Goal: Check status

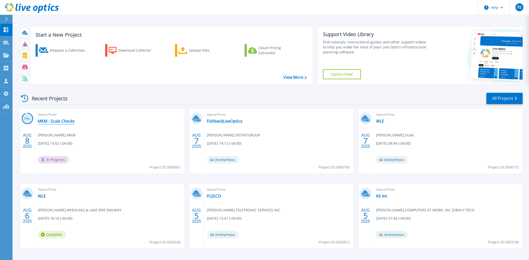
click at [60, 122] on link "MKM - Scale Checks" at bounding box center [56, 120] width 37 height 5
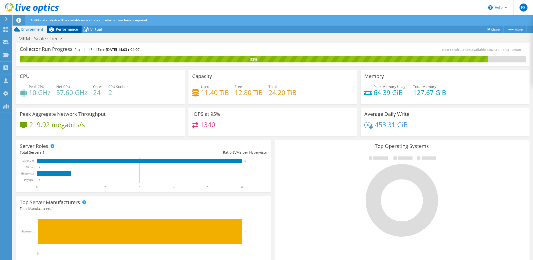
click at [64, 29] on span "Performance" at bounding box center [67, 29] width 22 height 5
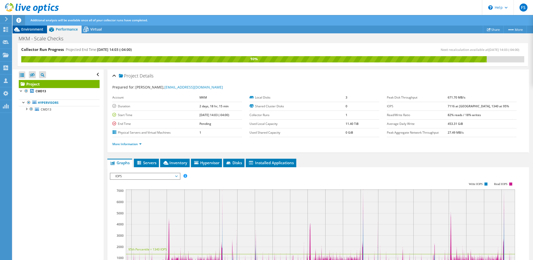
click at [36, 29] on span "Environment" at bounding box center [32, 29] width 22 height 5
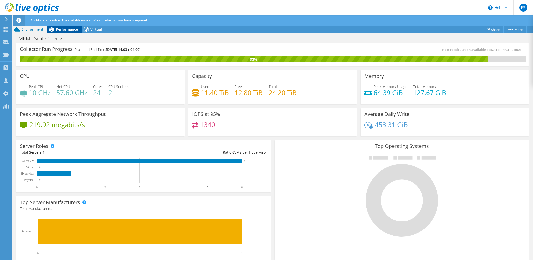
click at [66, 29] on span "Performance" at bounding box center [67, 29] width 22 height 5
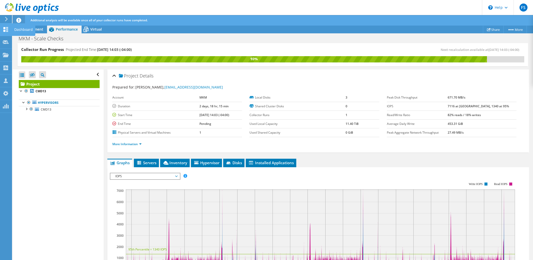
click at [6, 29] on icon at bounding box center [6, 29] width 6 height 5
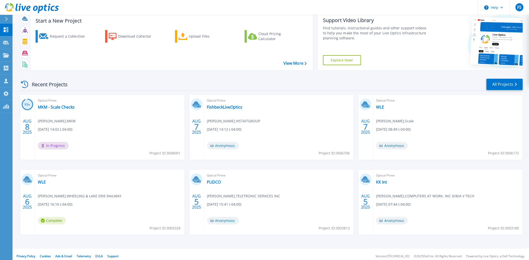
scroll to position [18, 0]
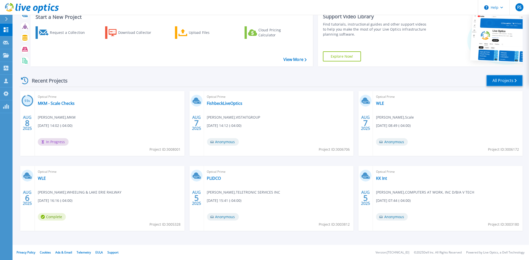
click at [510, 83] on link "All Projects" at bounding box center [504, 80] width 36 height 11
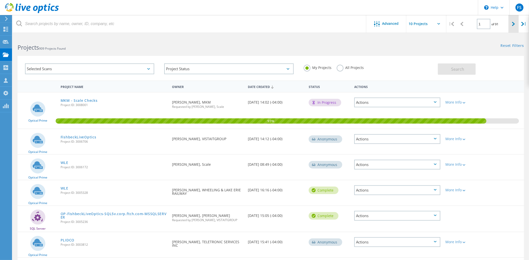
click at [512, 26] on icon at bounding box center [513, 24] width 3 height 4
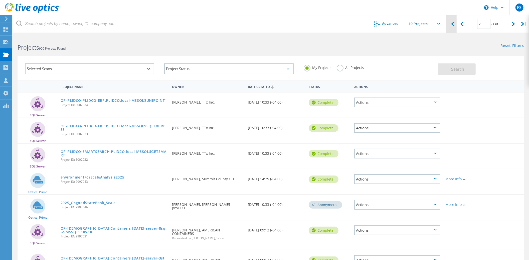
click at [453, 25] on icon at bounding box center [452, 24] width 3 height 4
type input "1"
